Goal: Task Accomplishment & Management: Manage account settings

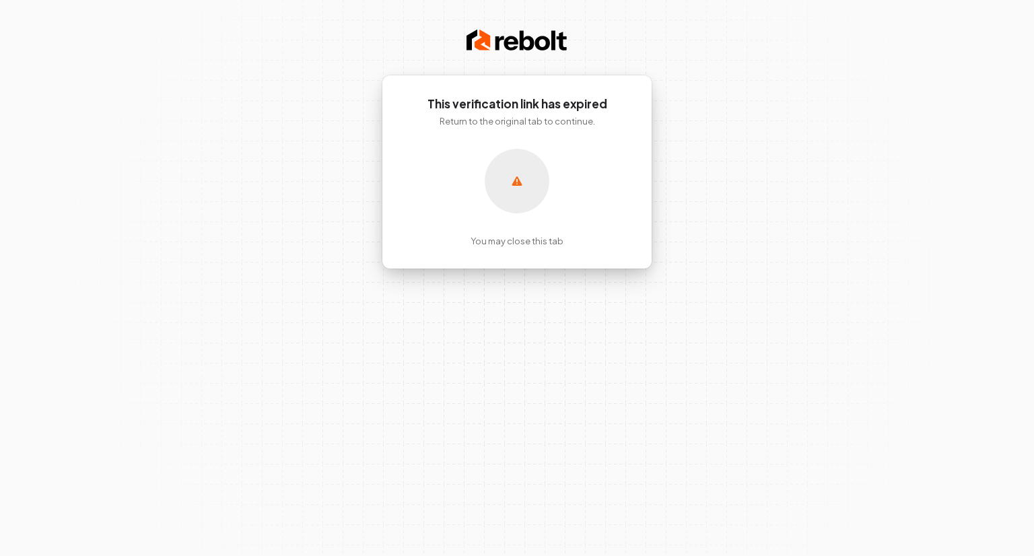
click at [521, 182] on icon at bounding box center [516, 181] width 13 height 16
click at [512, 244] on p "You may close this tab" at bounding box center [516, 241] width 93 height 12
click at [505, 174] on div at bounding box center [517, 181] width 65 height 65
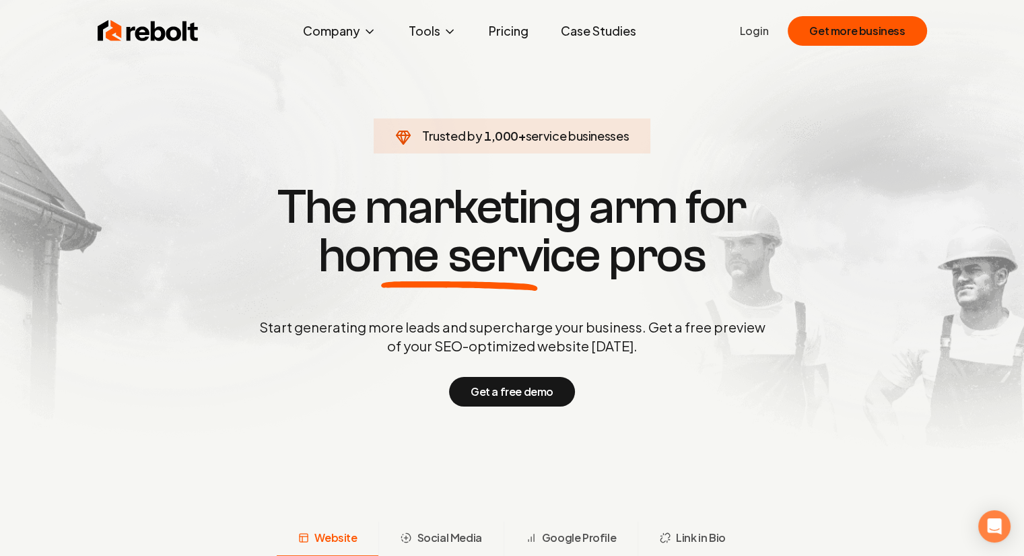
click at [757, 33] on link "Login" at bounding box center [754, 31] width 29 height 16
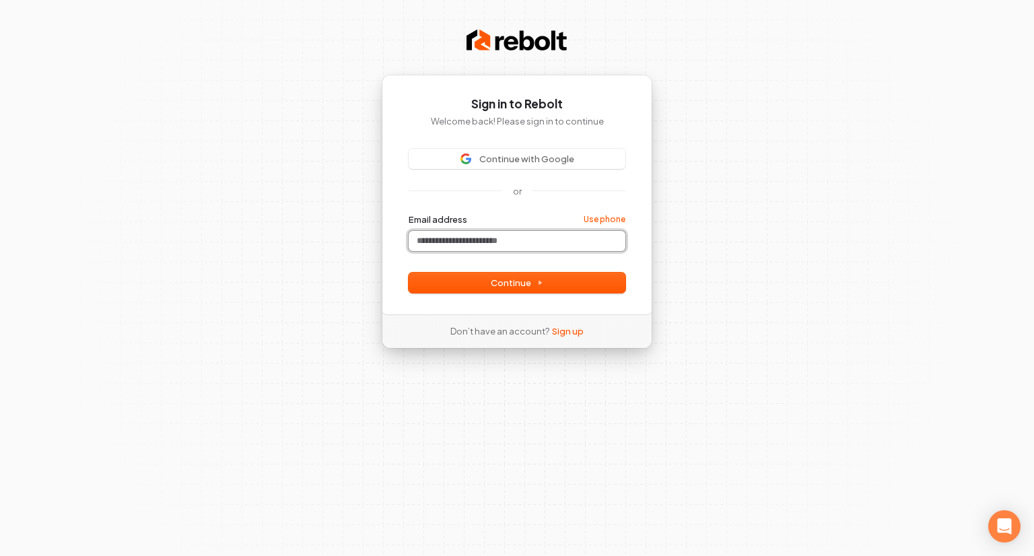
click at [522, 246] on input "Email address" at bounding box center [517, 241] width 217 height 20
click at [505, 281] on span "Continue" at bounding box center [517, 283] width 52 height 12
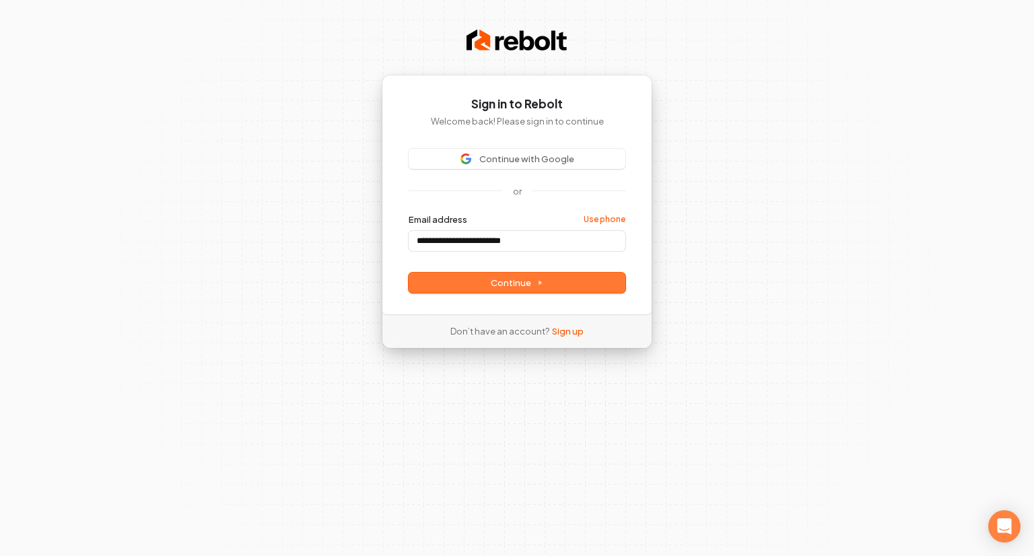
type input "**********"
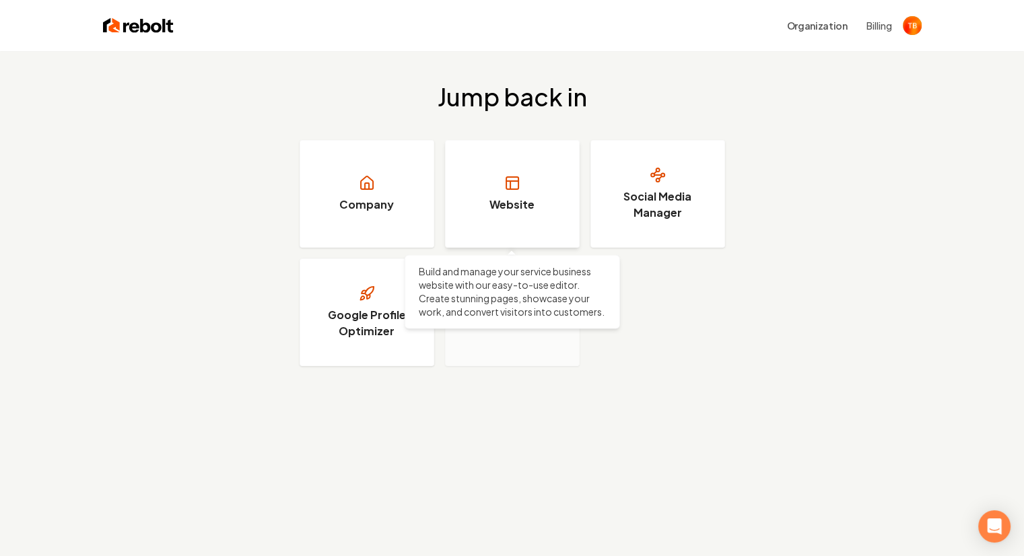
click at [529, 194] on link "Website" at bounding box center [512, 194] width 135 height 108
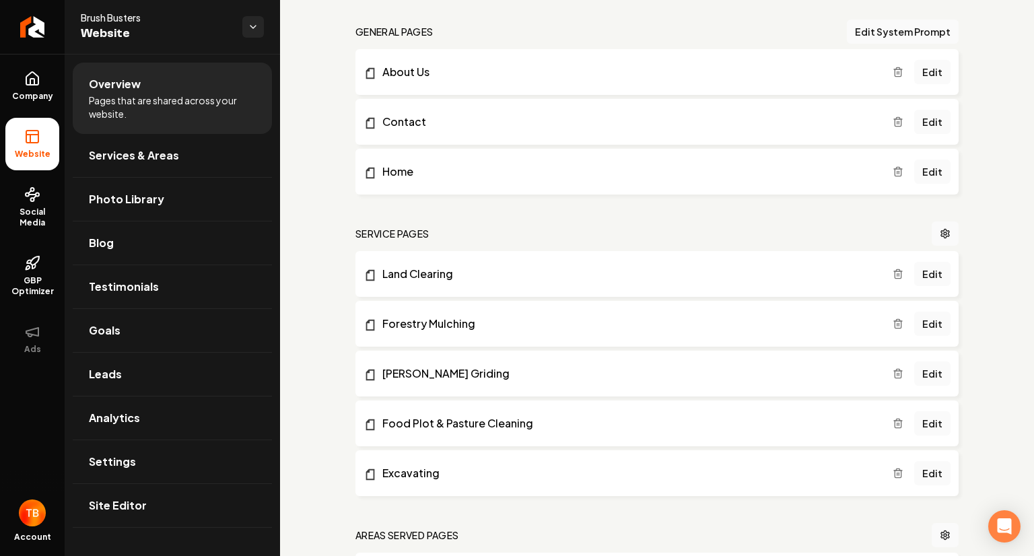
scroll to position [402, 0]
click at [931, 228] on link "Main content area" at bounding box center [944, 232] width 27 height 24
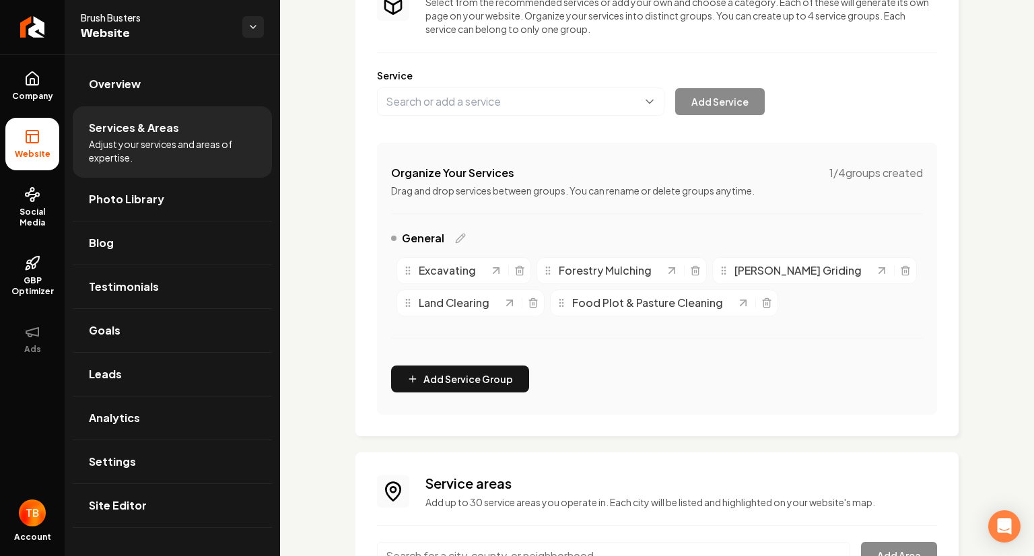
scroll to position [137, 0]
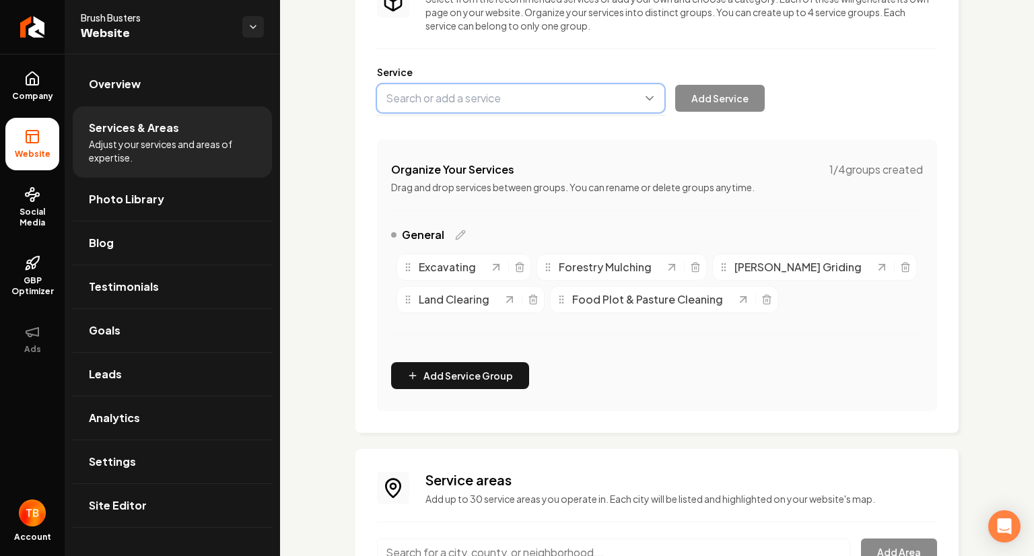
click at [501, 104] on button "Main content area" at bounding box center [520, 98] width 287 height 28
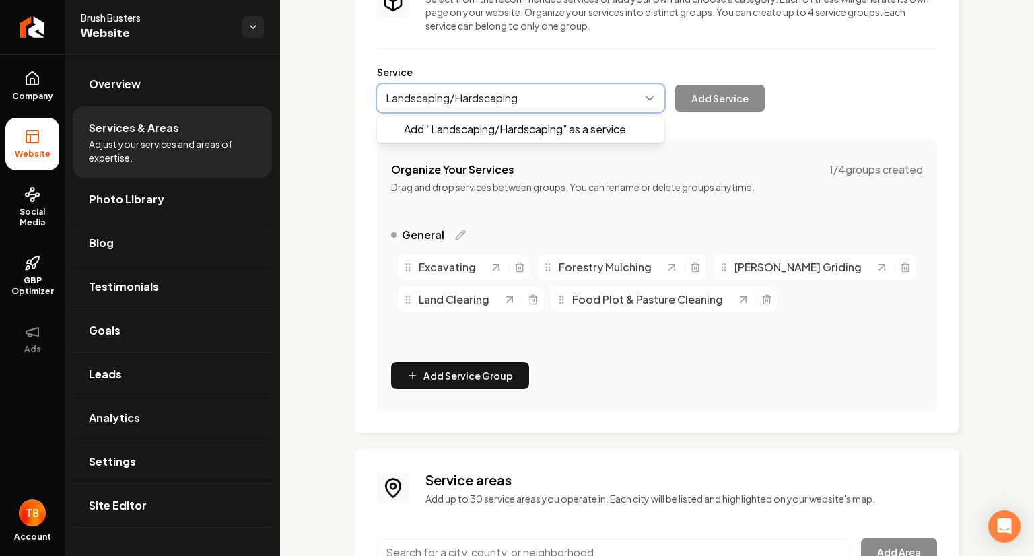
type input "Landscaping/Hardscaping"
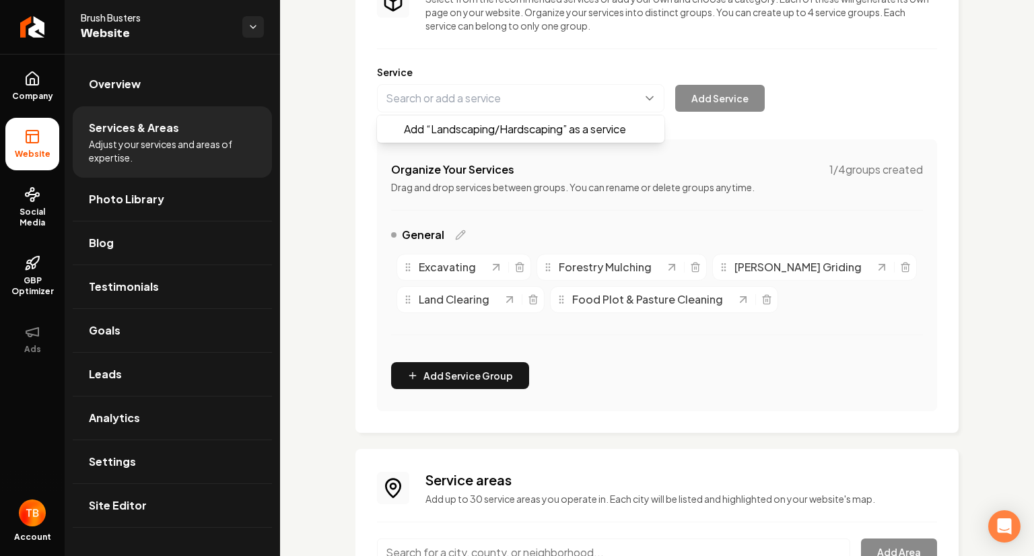
click at [721, 101] on div "Add “ Landscaping/Hardscaping ” as a service Add Service" at bounding box center [571, 98] width 388 height 28
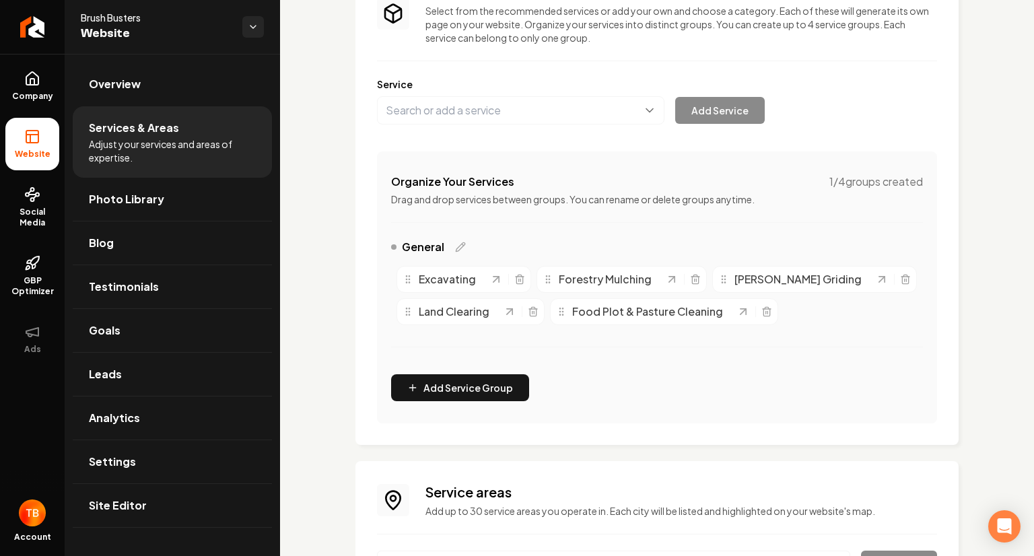
scroll to position [0, 0]
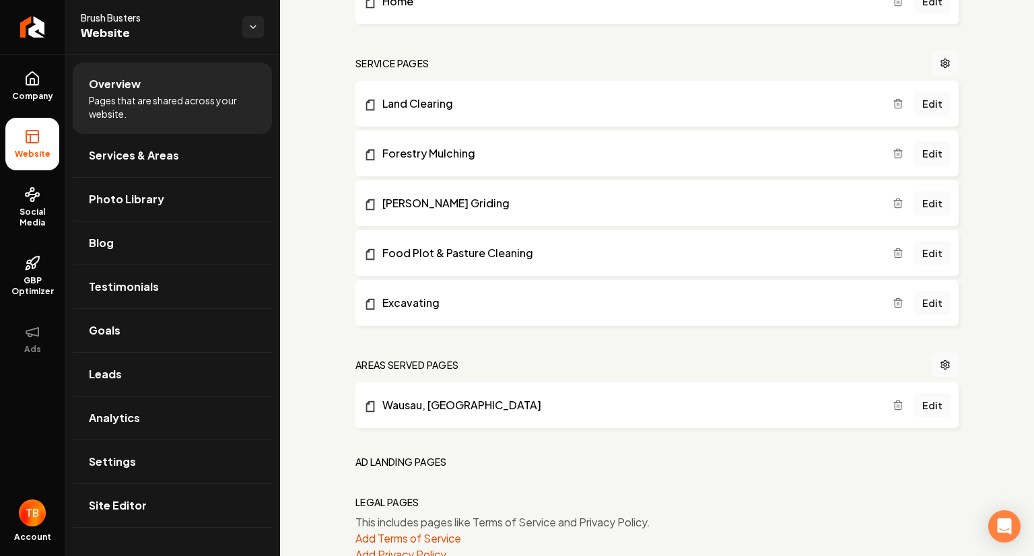
scroll to position [571, 0]
click at [892, 254] on icon "Main content area" at bounding box center [897, 253] width 11 height 11
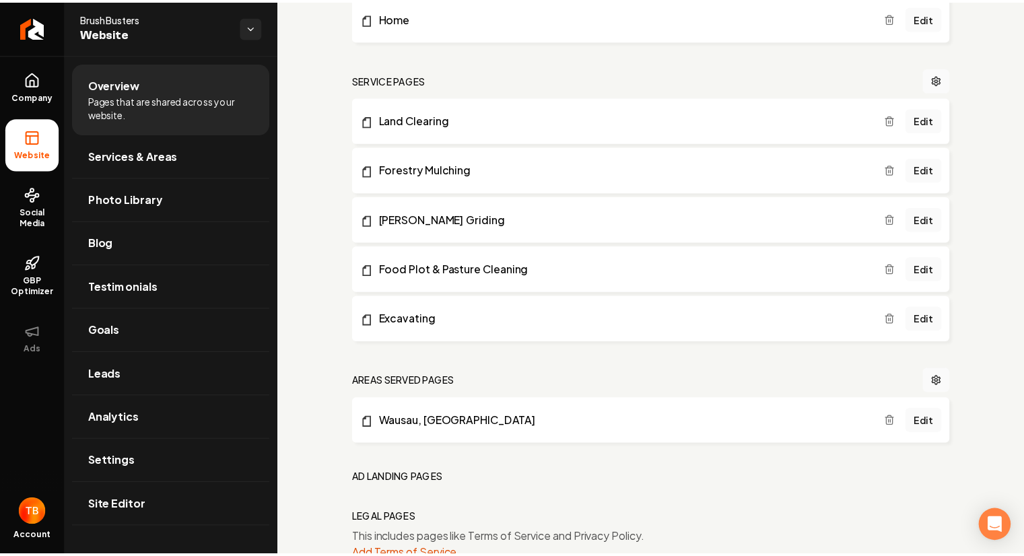
scroll to position [556, 0]
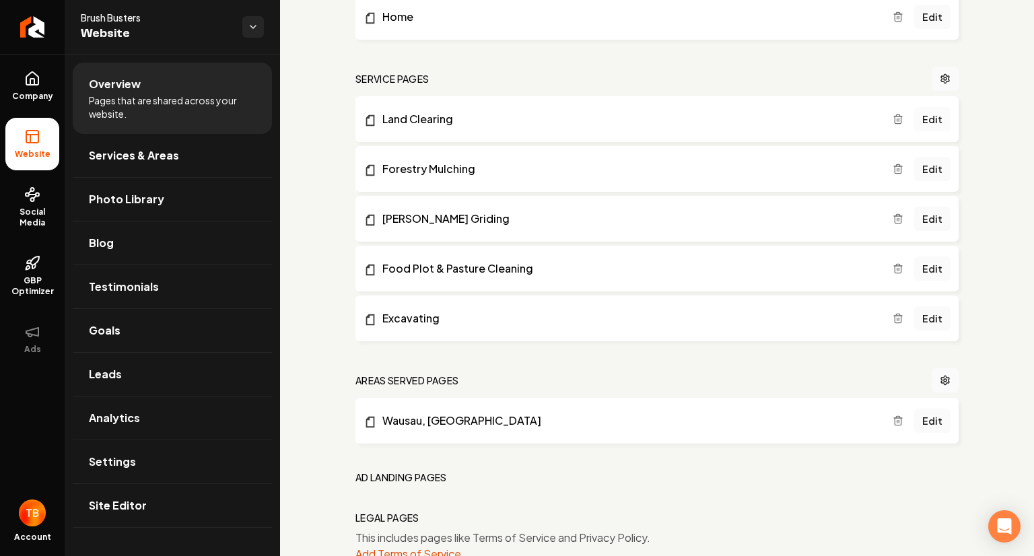
click at [923, 118] on link "Edit" at bounding box center [932, 119] width 36 height 24
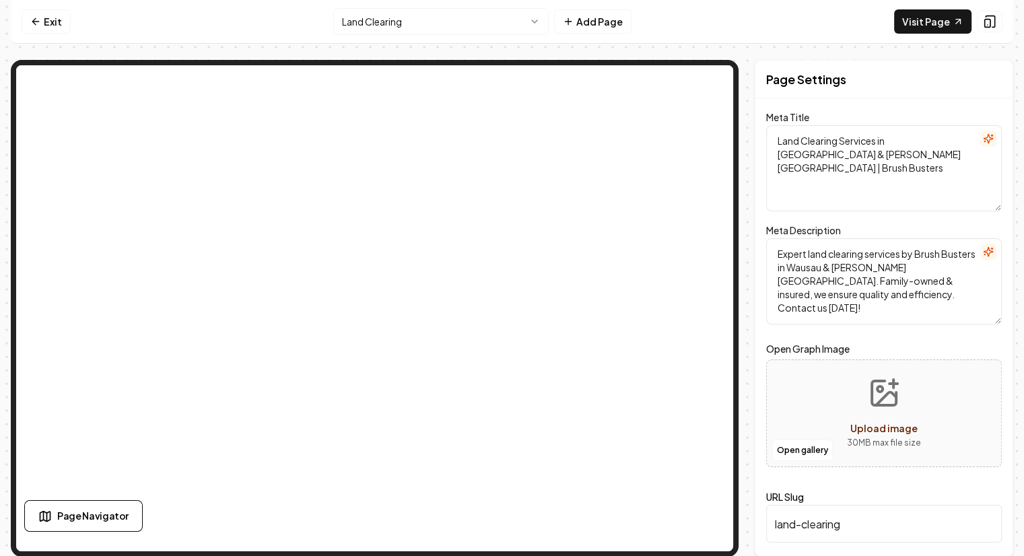
click at [840, 141] on textarea "Land Clearing Services in [GEOGRAPHIC_DATA] & [PERSON_NAME][GEOGRAPHIC_DATA] | …" at bounding box center [884, 168] width 236 height 86
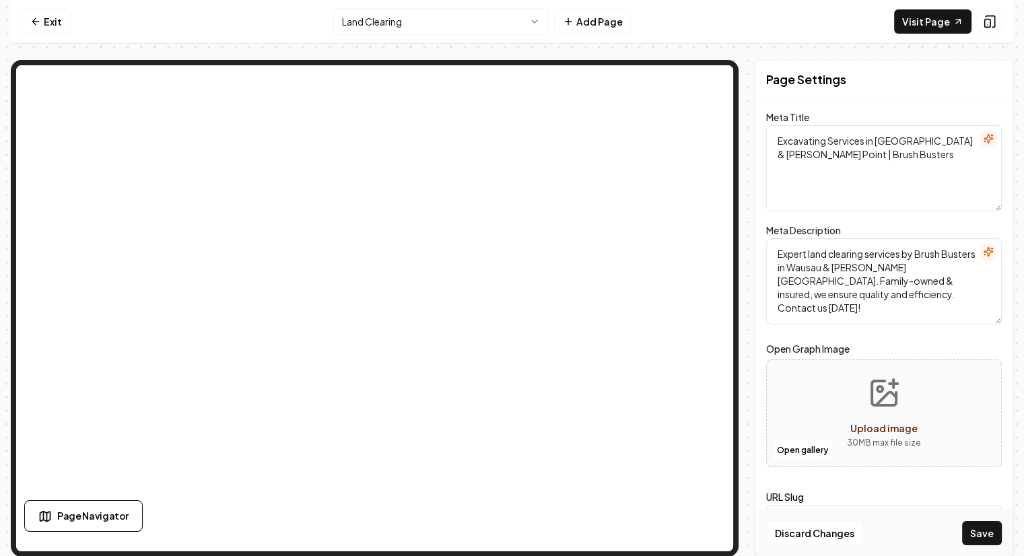
click at [806, 154] on textarea "Excavating Services in [GEOGRAPHIC_DATA] & [PERSON_NAME] Point | Brush Busters" at bounding box center [884, 168] width 236 height 86
click at [805, 154] on textarea "Excavating Services in [GEOGRAPHIC_DATA] & [PERSON_NAME] Point | Brush Busters" at bounding box center [884, 168] width 236 height 86
type textarea "Excavating Services in [GEOGRAPHIC_DATA] & Rhinelander | Brush Busters"
click at [867, 252] on textarea "Expert land clearing services by Brush Busters in Wausau & [PERSON_NAME][GEOGRA…" at bounding box center [884, 281] width 236 height 86
type textarea "Expert Excavating services by Brush Busters in Wausau & [PERSON_NAME] Point. Fa…"
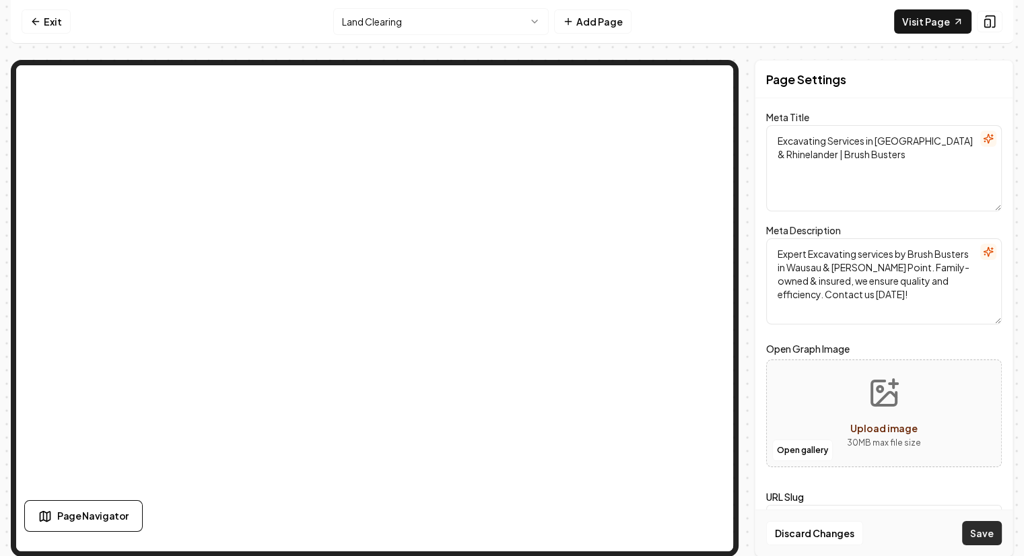
click at [987, 531] on button "Save" at bounding box center [982, 533] width 40 height 24
click at [23, 22] on link "Exit" at bounding box center [46, 21] width 49 height 24
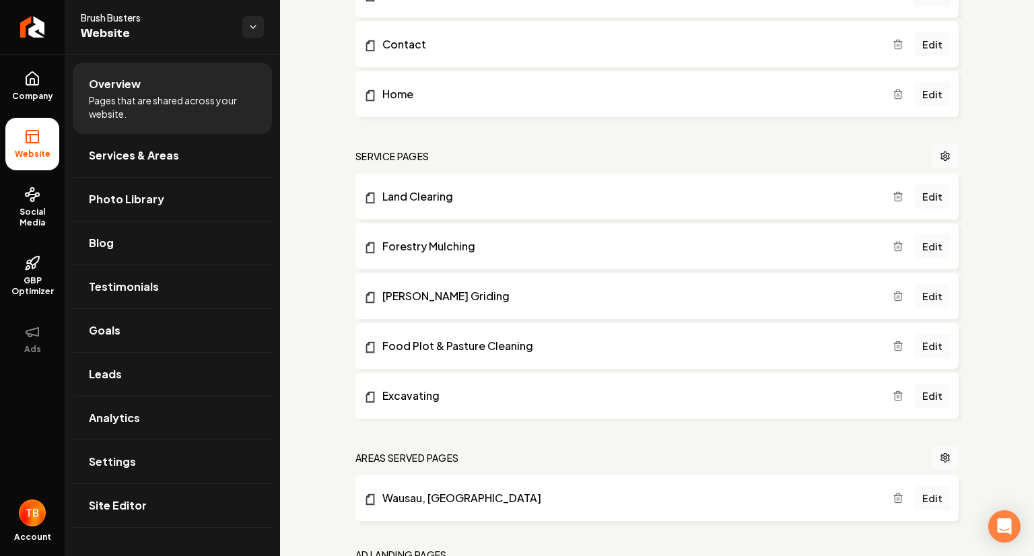
scroll to position [487, 0]
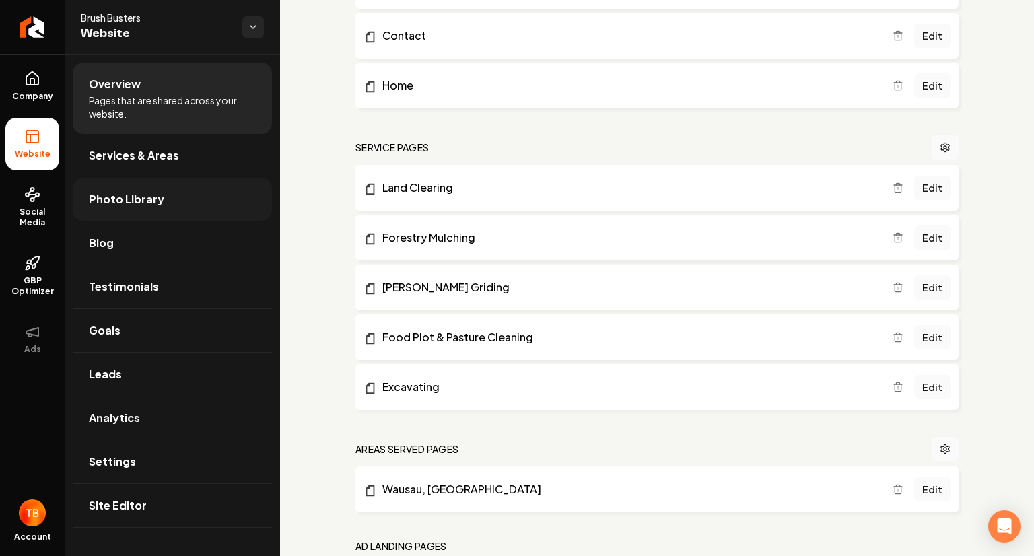
click at [159, 189] on link "Photo Library" at bounding box center [172, 199] width 199 height 43
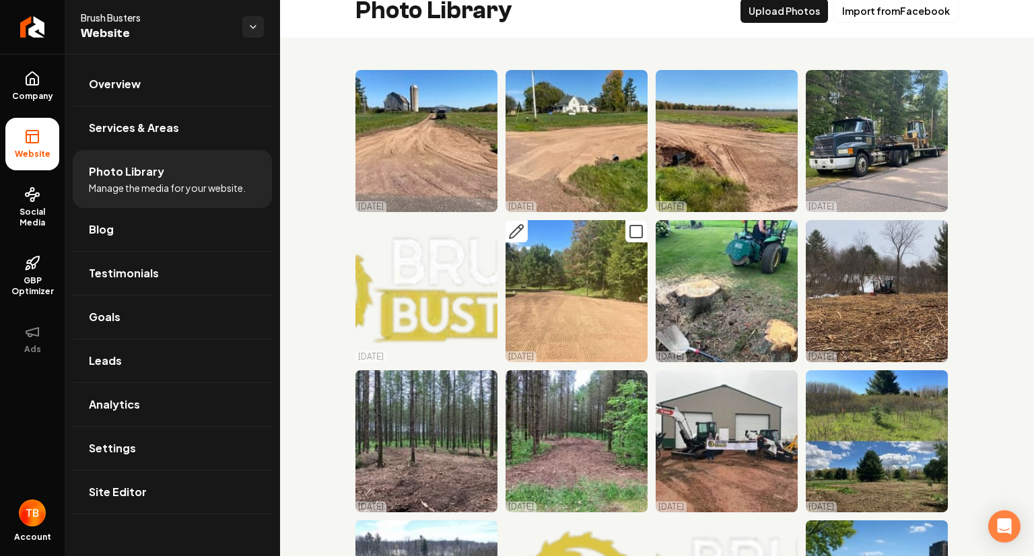
scroll to position [13, 0]
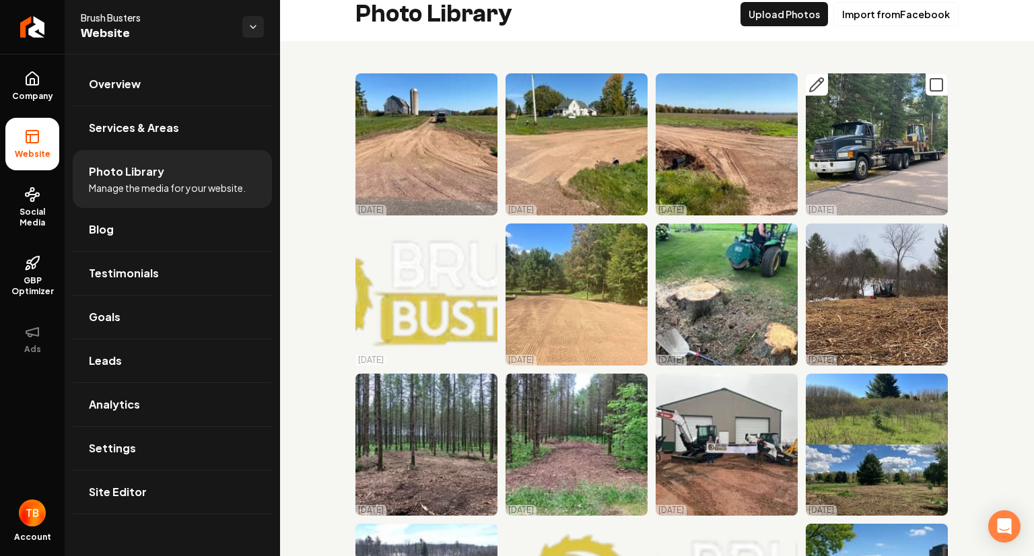
click at [808, 85] on icon "Main content area" at bounding box center [816, 85] width 16 height 16
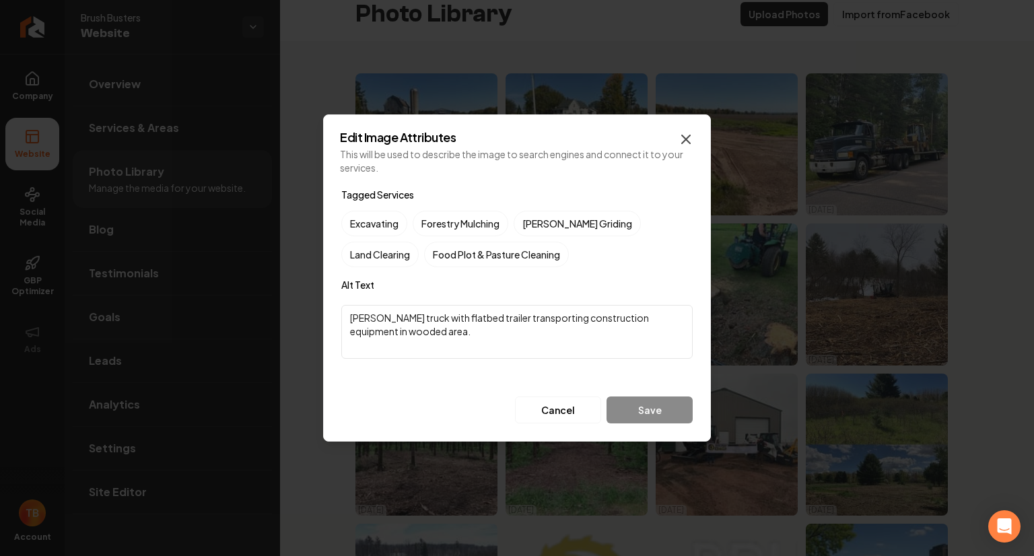
click at [686, 139] on icon "button" at bounding box center [686, 139] width 8 height 8
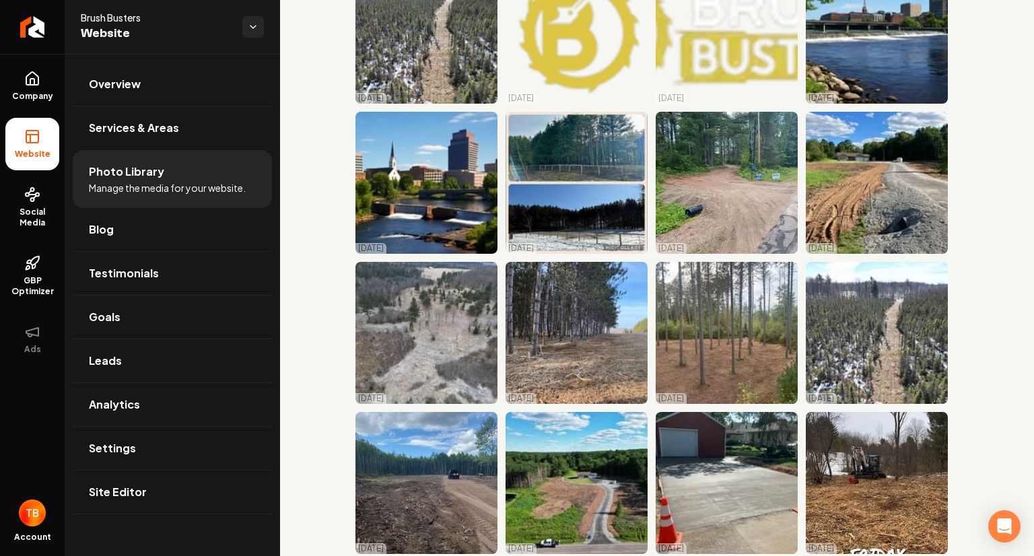
scroll to position [882, 0]
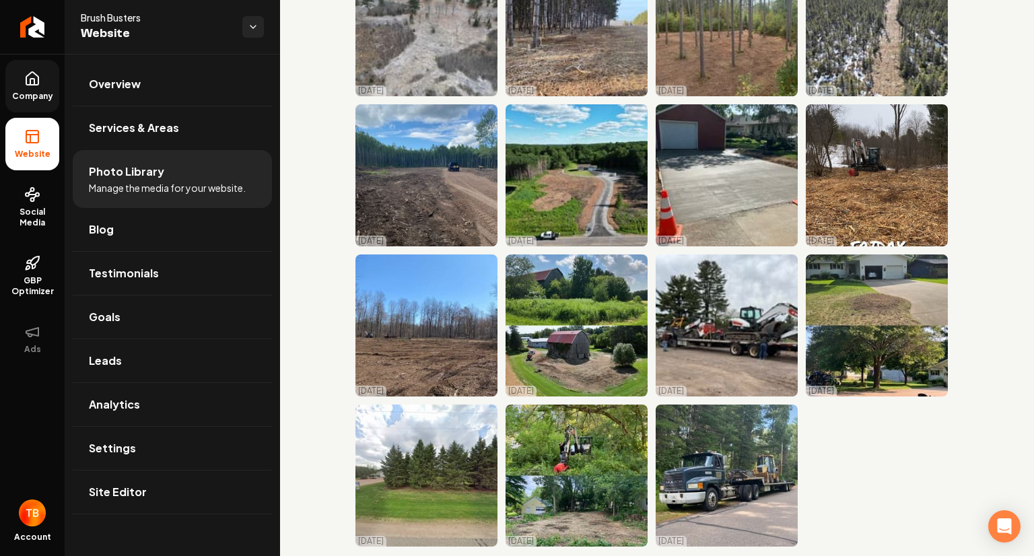
click at [35, 87] on link "Company" at bounding box center [32, 86] width 54 height 52
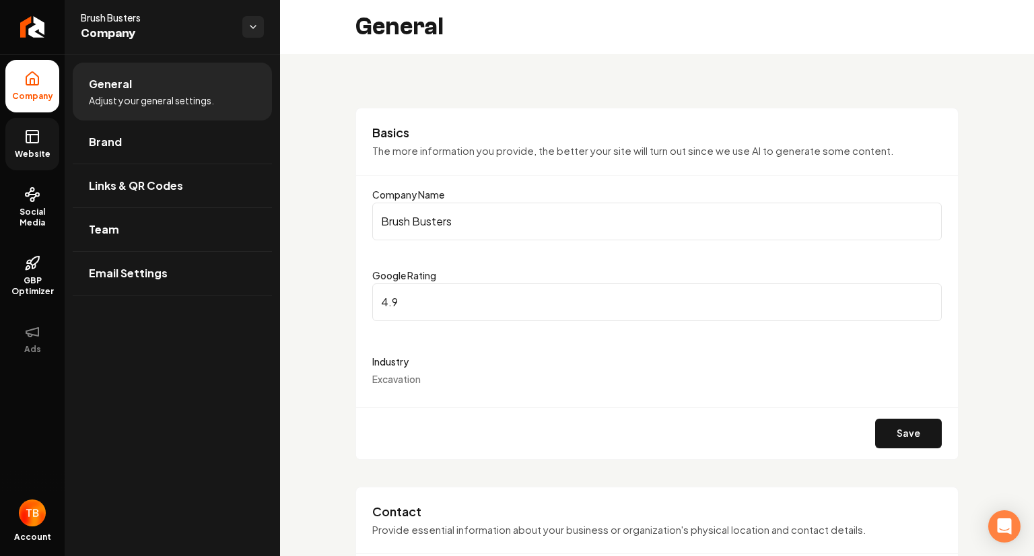
click at [46, 139] on link "Website" at bounding box center [32, 144] width 54 height 52
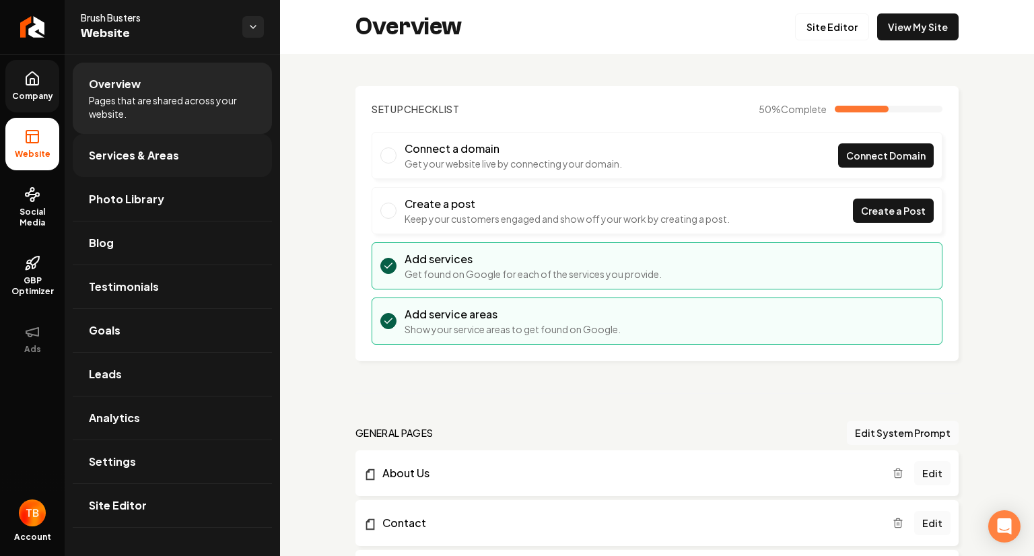
click at [151, 152] on span "Services & Areas" at bounding box center [134, 155] width 90 height 16
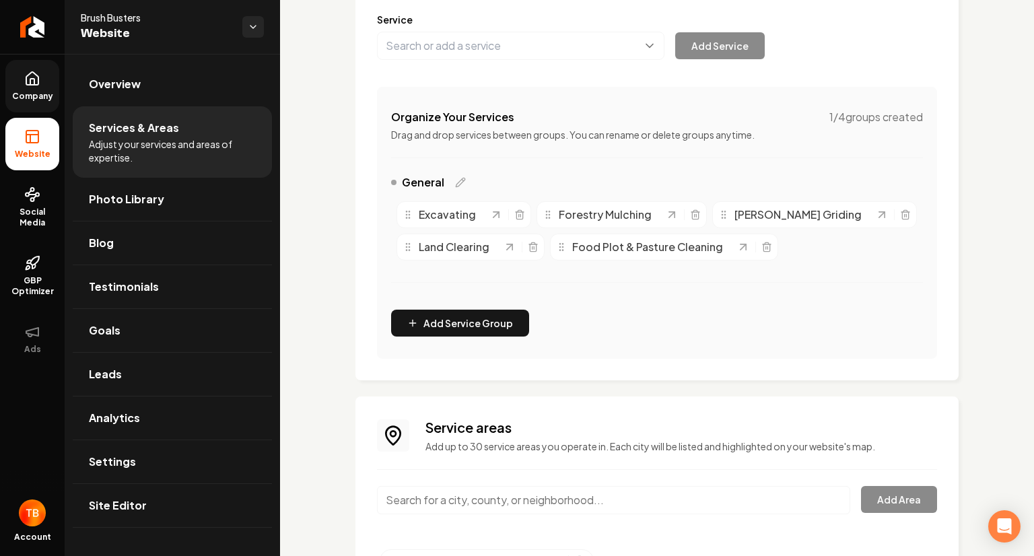
scroll to position [197, 0]
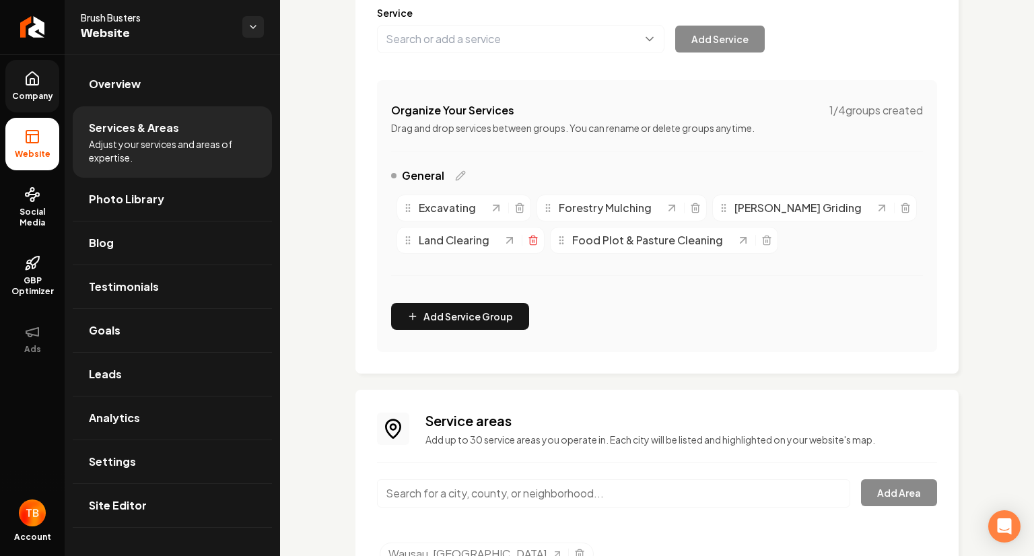
click at [533, 240] on icon "Main content area" at bounding box center [533, 240] width 11 height 11
click at [173, 208] on link "Photo Library" at bounding box center [172, 199] width 199 height 43
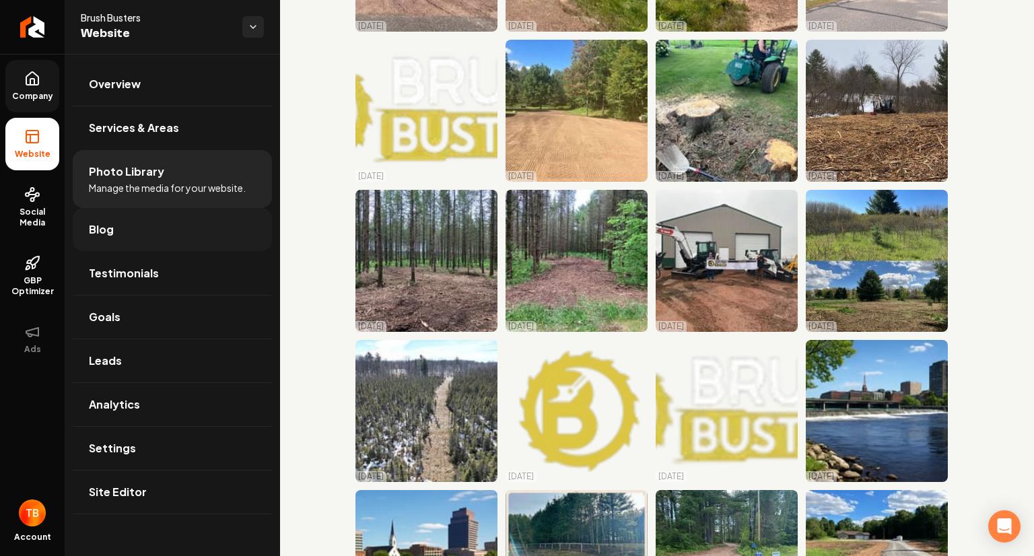
click at [152, 226] on link "Blog" at bounding box center [172, 229] width 199 height 43
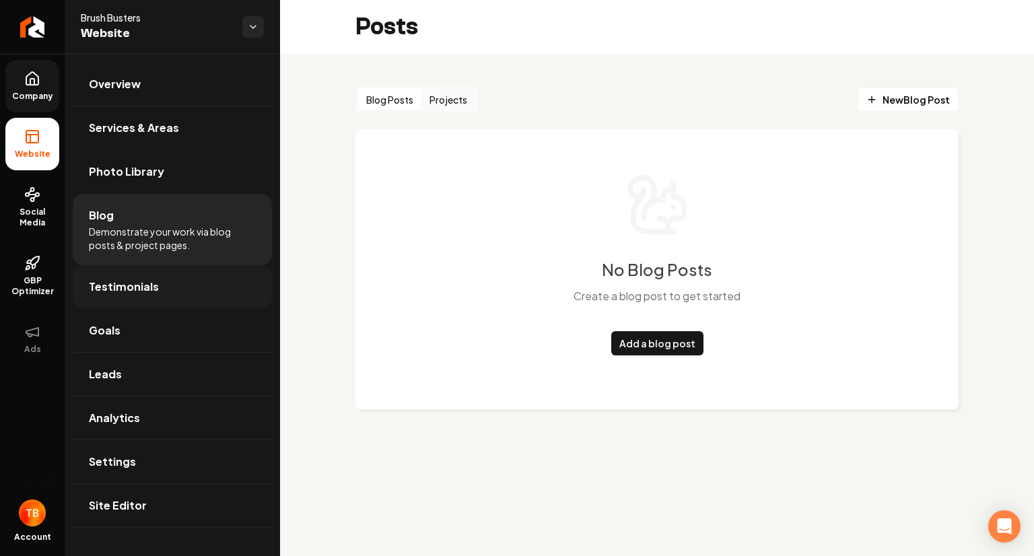
click at [148, 289] on span "Testimonials" at bounding box center [124, 287] width 70 height 16
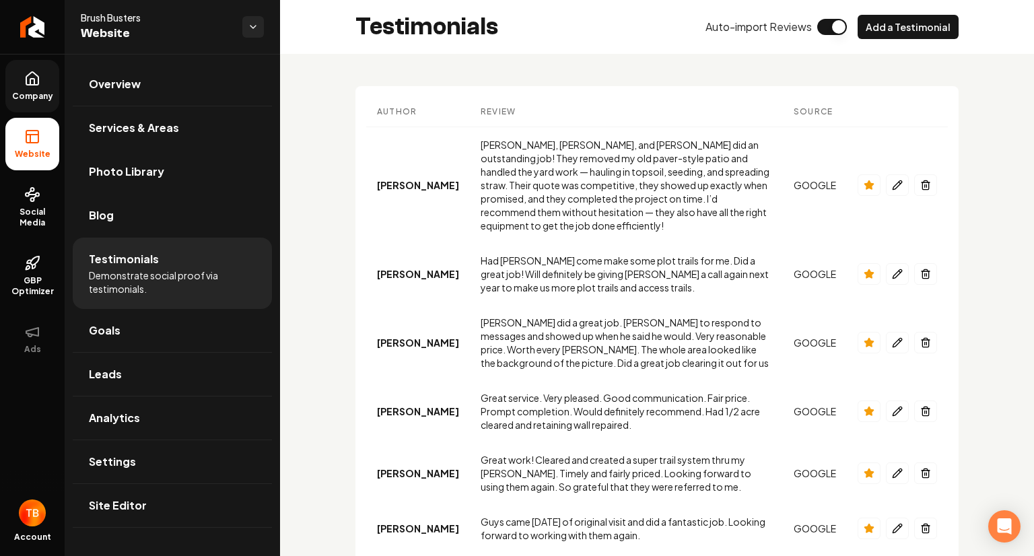
scroll to position [287, 0]
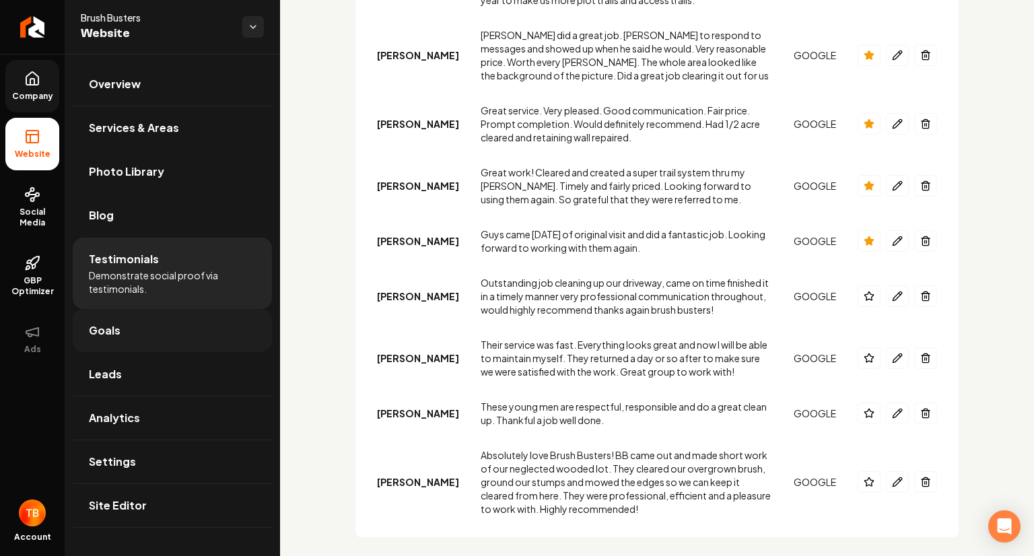
click at [120, 327] on link "Goals" at bounding box center [172, 330] width 199 height 43
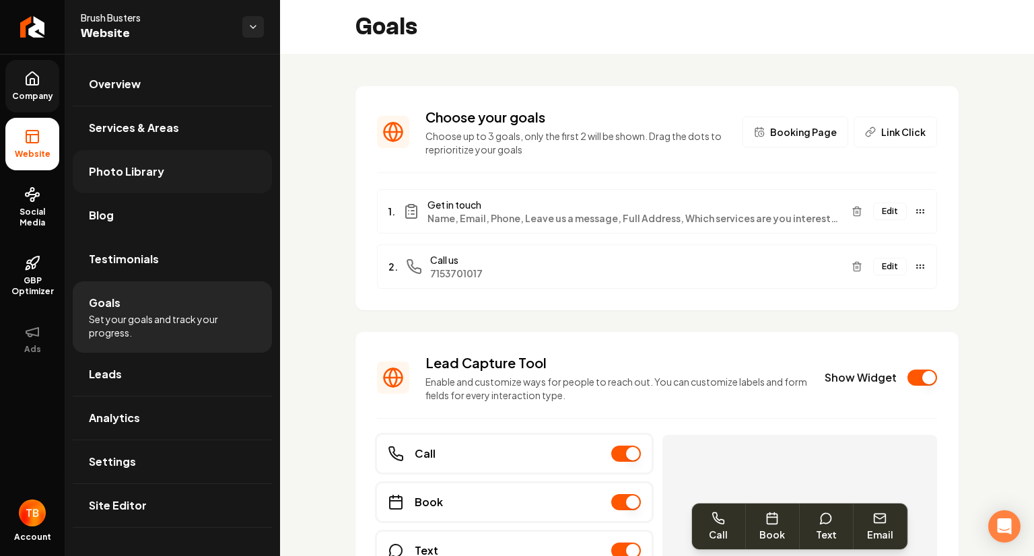
click at [161, 176] on link "Photo Library" at bounding box center [172, 171] width 199 height 43
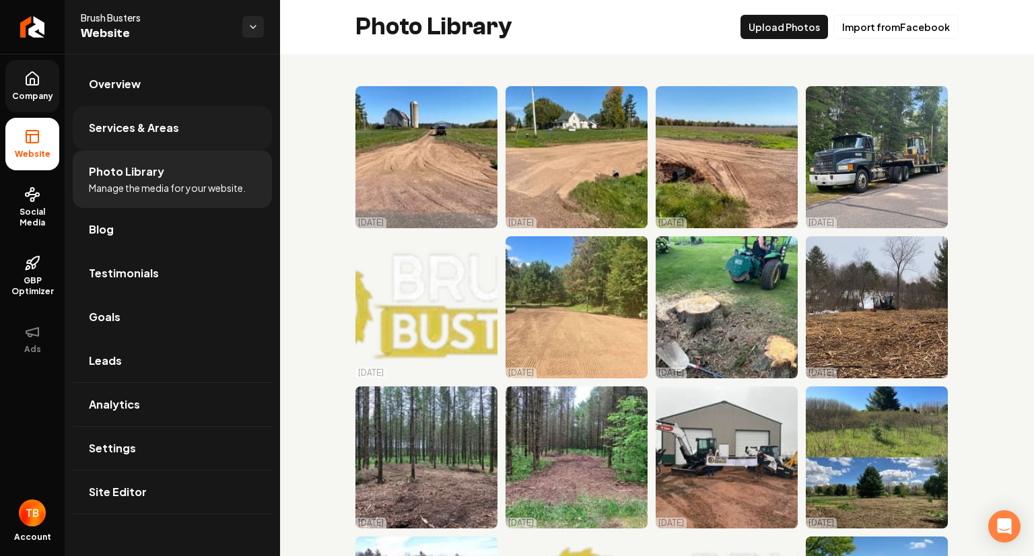
click at [157, 125] on span "Services & Areas" at bounding box center [134, 128] width 90 height 16
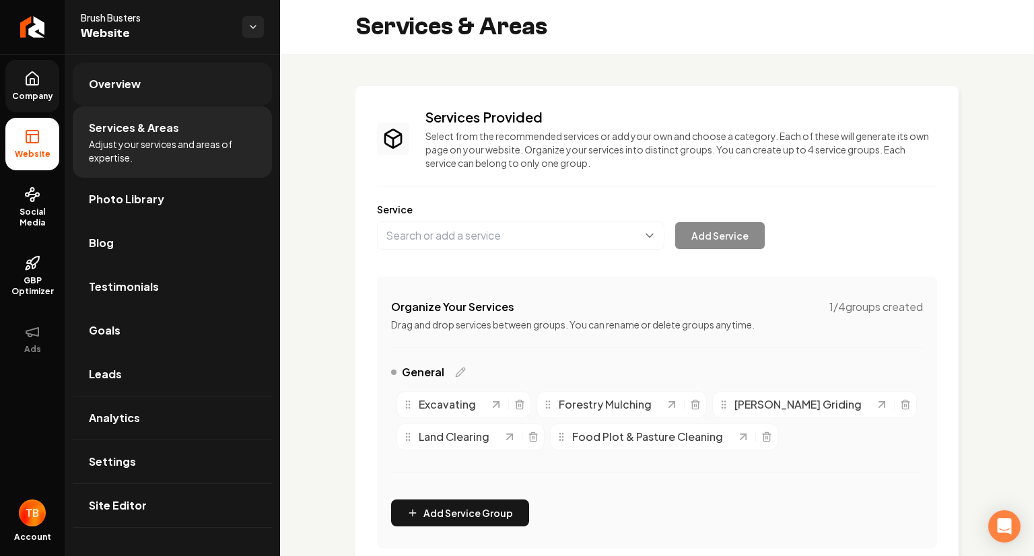
click at [188, 77] on link "Overview" at bounding box center [172, 84] width 199 height 43
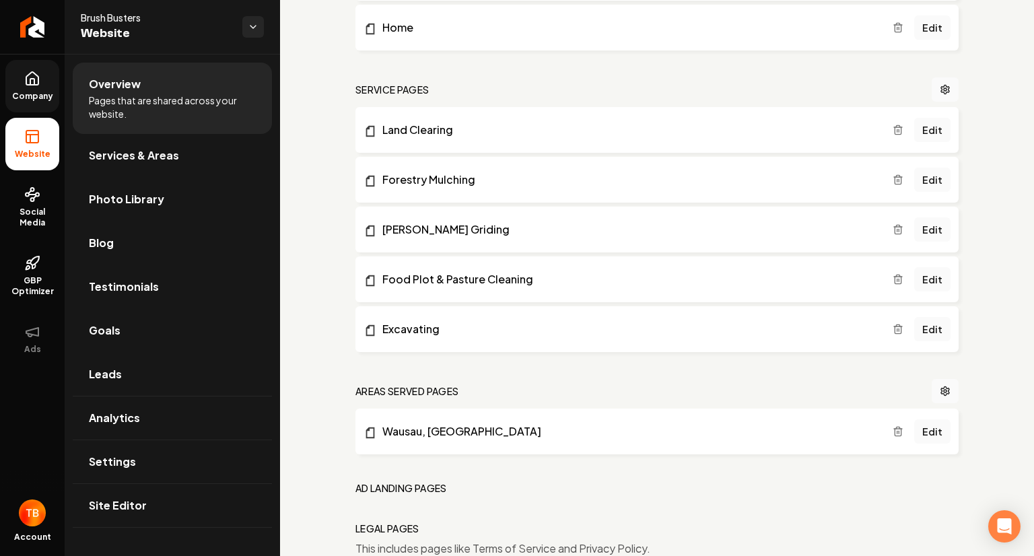
scroll to position [544, 0]
click at [36, 91] on span "Company" at bounding box center [33, 96] width 52 height 11
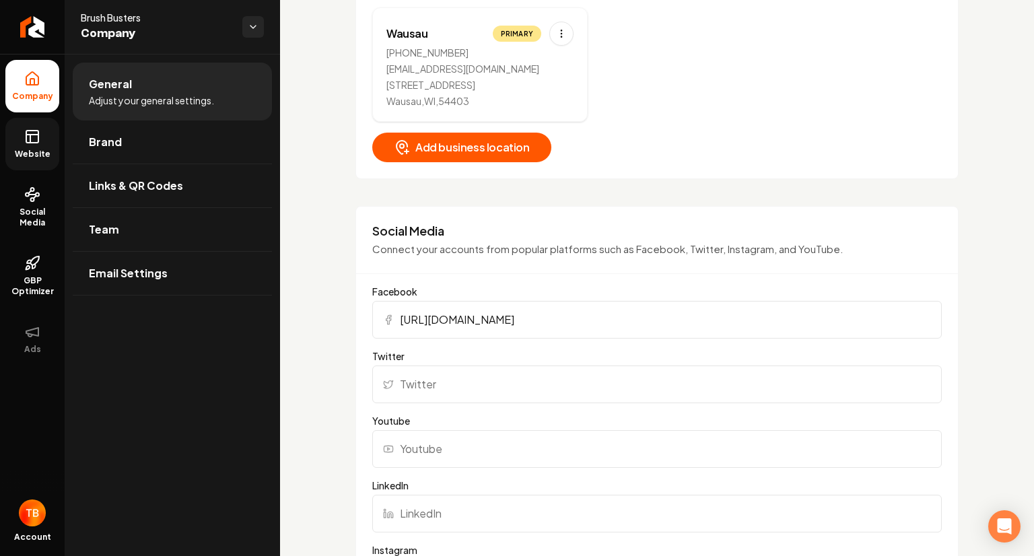
scroll to position [738, 0]
